Goal: Find specific page/section: Find specific page/section

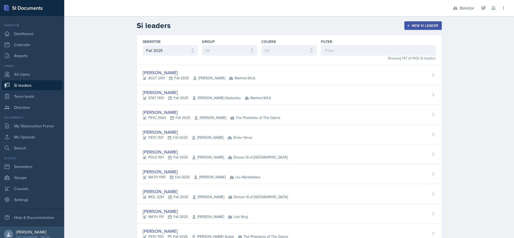
select select "2bed604d-1099-4043-b1bc-2365e8740244"
click at [321, 50] on input at bounding box center [378, 50] width 115 height 11
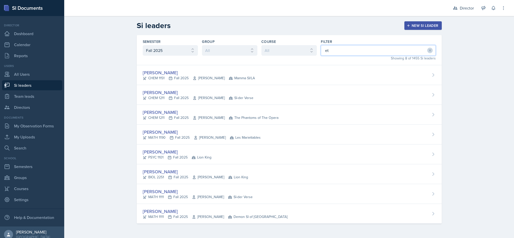
type input "eth"
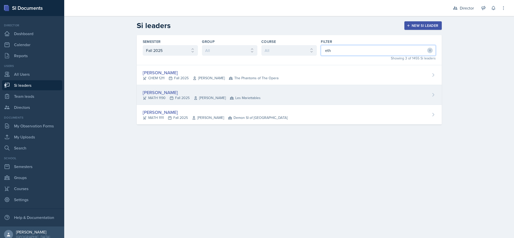
click at [235, 93] on div "[PERSON_NAME]" at bounding box center [202, 92] width 118 height 7
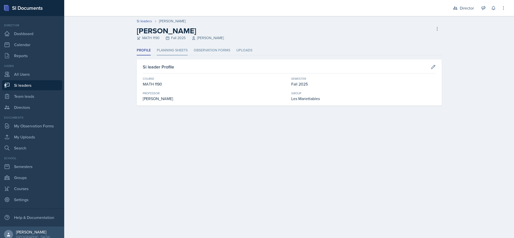
click at [184, 46] on li "Planning Sheets" at bounding box center [172, 51] width 31 height 10
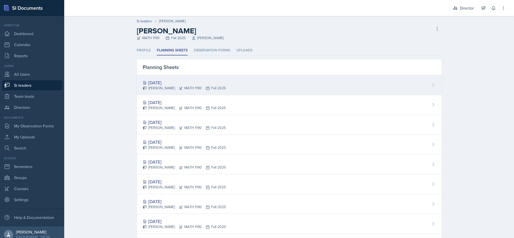
click at [296, 84] on div "[DATE] [PERSON_NAME] MATH 1190 Fall 2025" at bounding box center [289, 85] width 305 height 20
